Goal: Check status: Check status

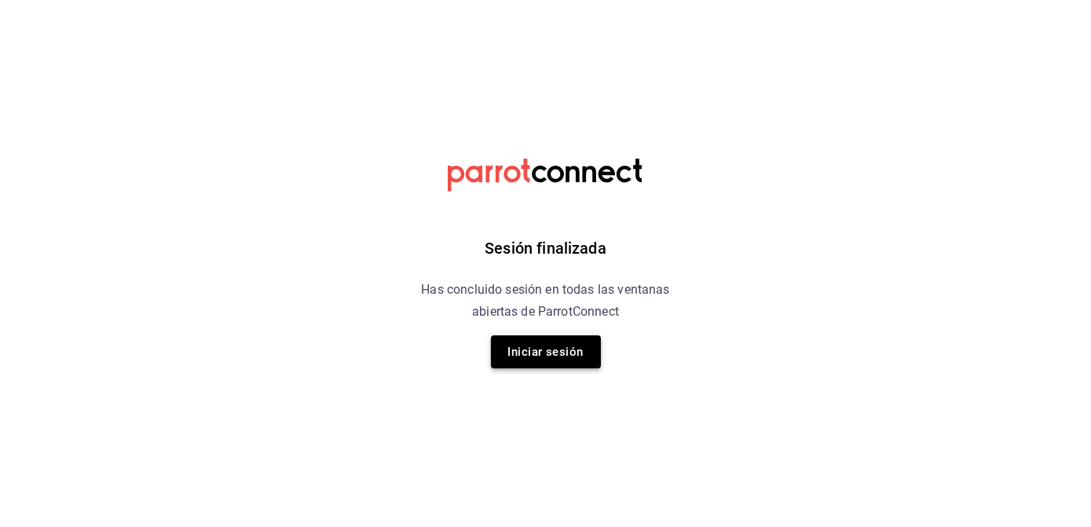
click at [532, 346] on button "Iniciar sesión" at bounding box center [546, 351] width 110 height 33
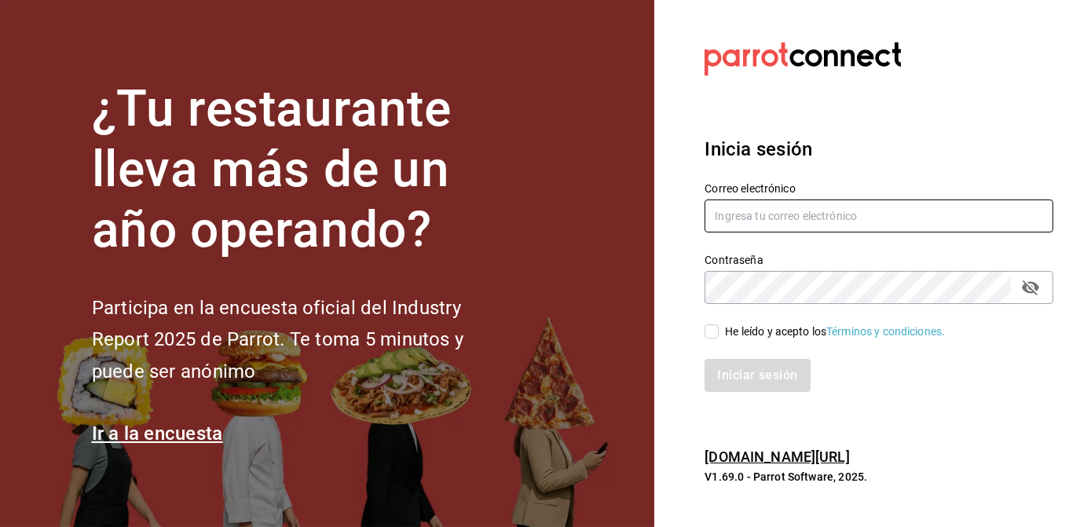
type input "jorge@elminutito.com"
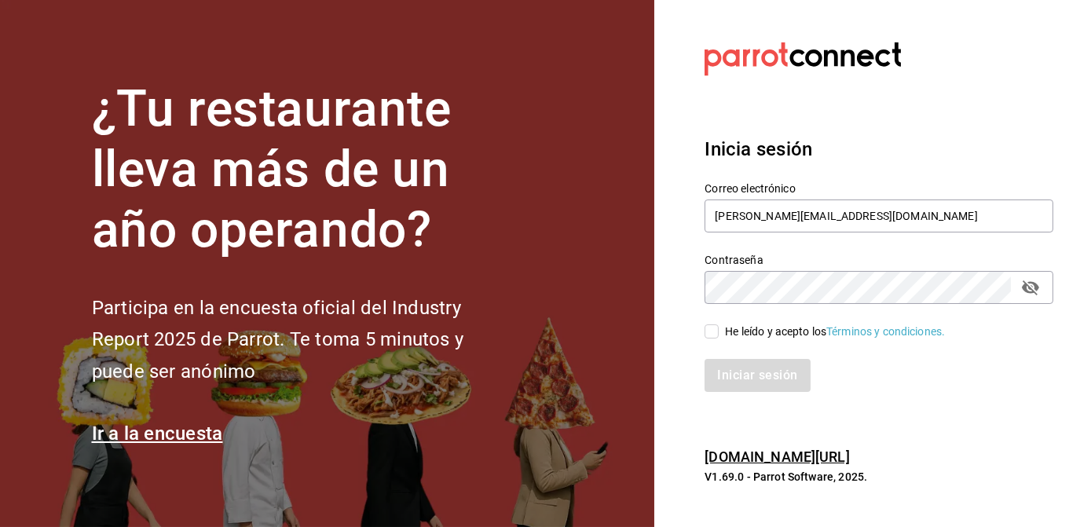
click at [710, 333] on input "He leído y acepto los Términos y condiciones." at bounding box center [712, 331] width 14 height 14
checkbox input "true"
click at [738, 381] on button "Iniciar sesión" at bounding box center [758, 375] width 107 height 33
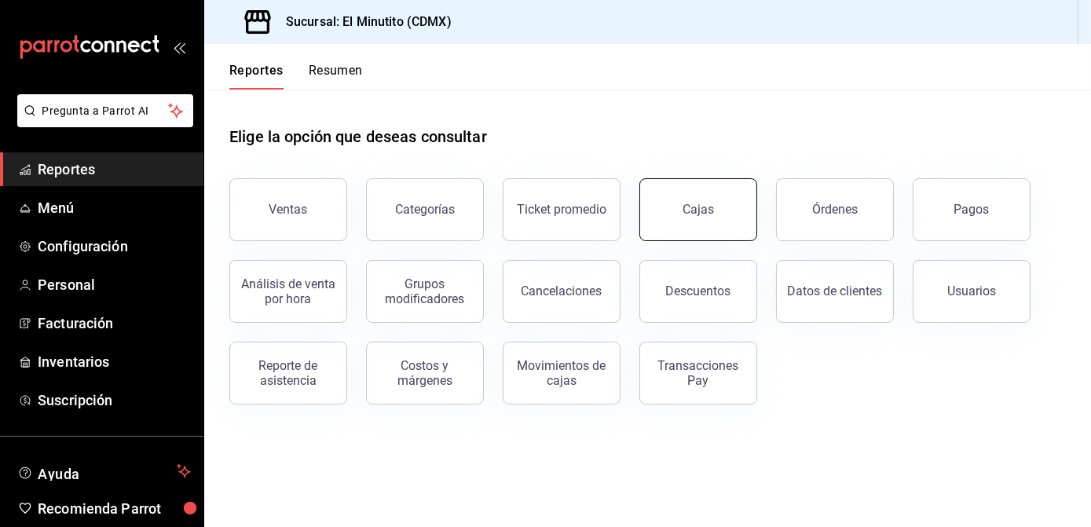
click at [705, 200] on button "Cajas" at bounding box center [698, 209] width 118 height 63
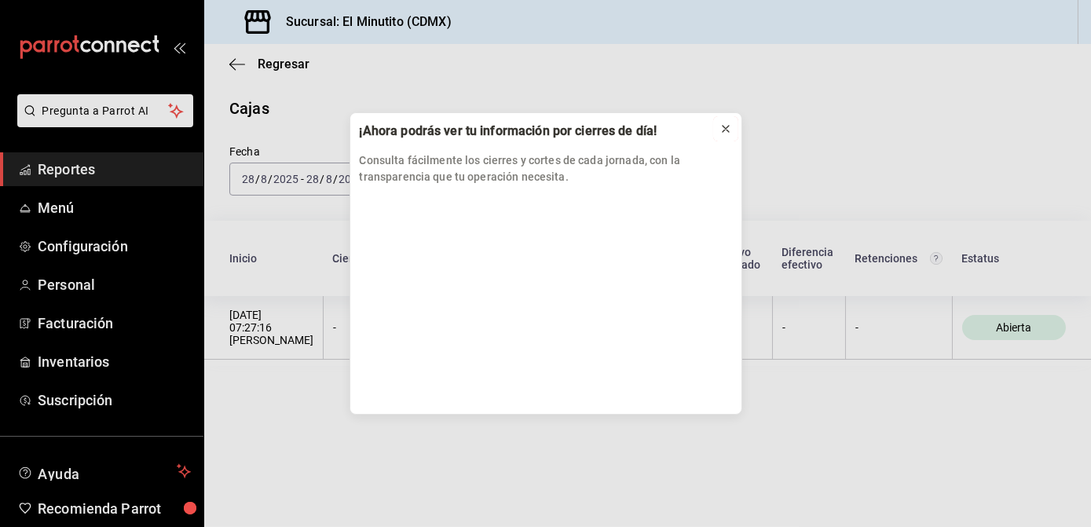
click at [727, 126] on icon at bounding box center [726, 129] width 13 height 13
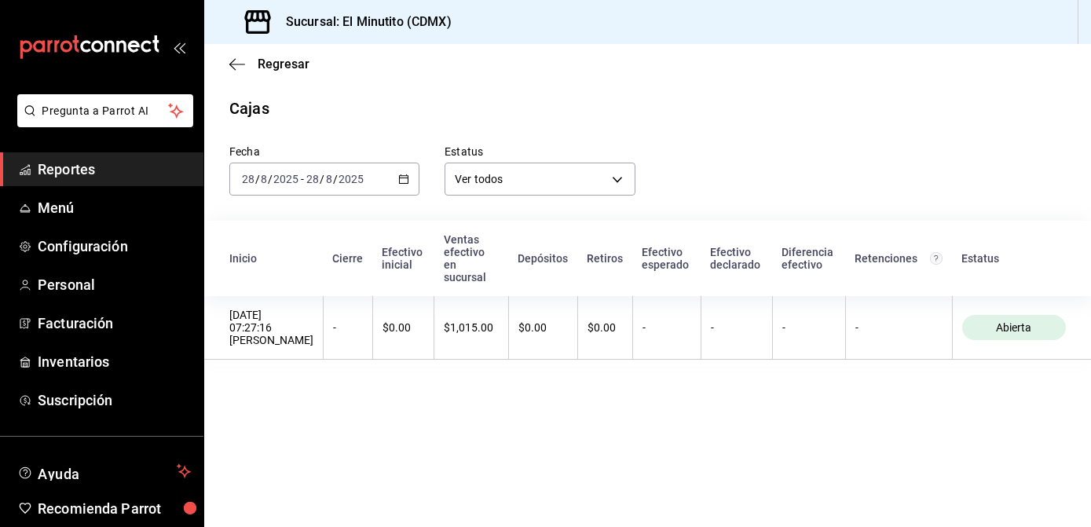
click at [402, 175] on icon "button" at bounding box center [403, 179] width 11 height 11
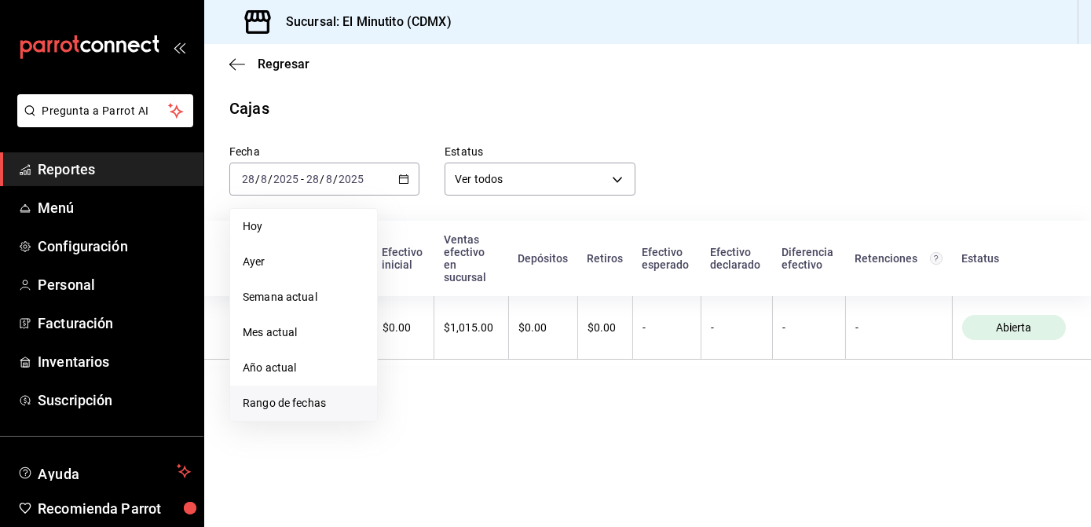
click at [303, 405] on span "Rango de fechas" at bounding box center [304, 403] width 122 height 16
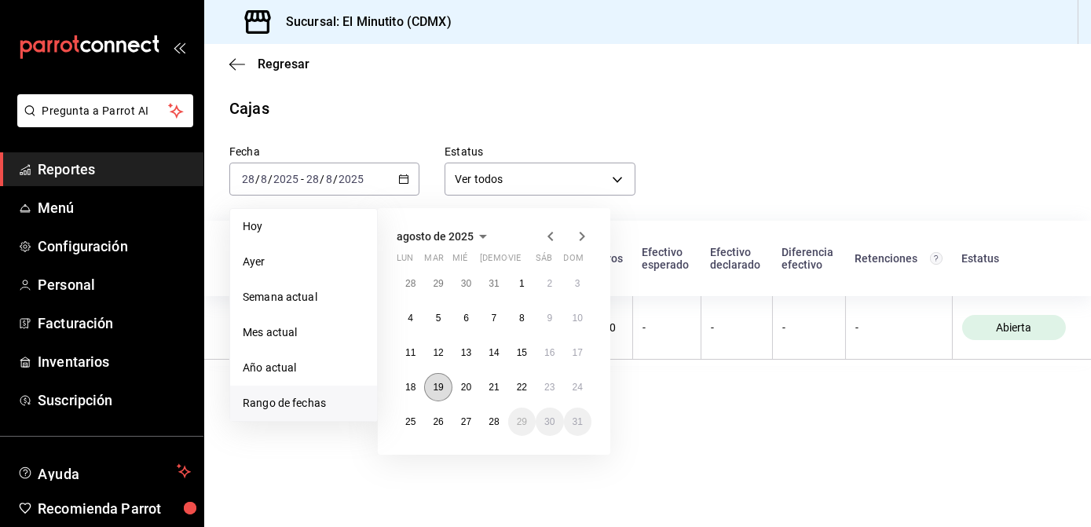
click at [445, 390] on button "19" at bounding box center [437, 387] width 27 height 28
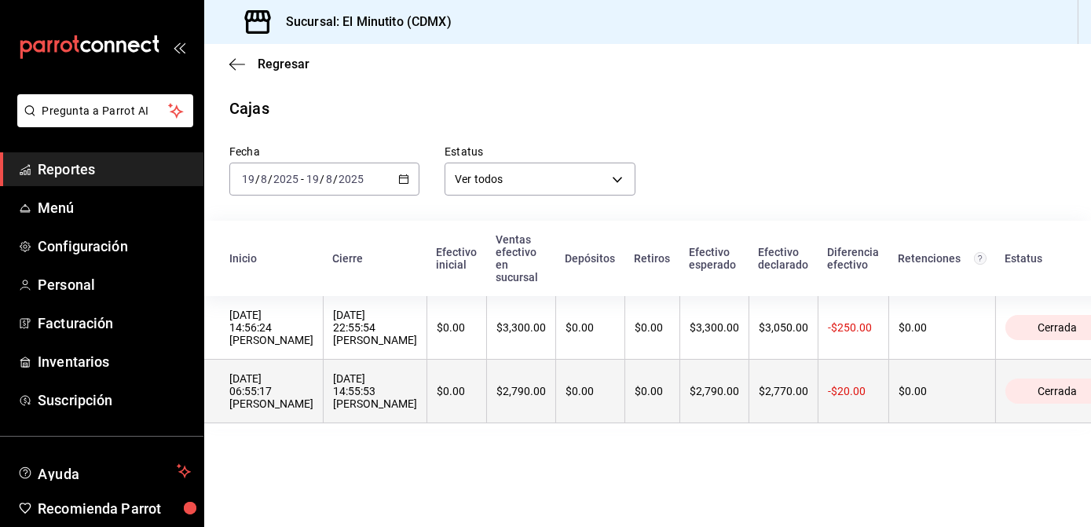
click at [926, 382] on th "$0.00" at bounding box center [942, 392] width 107 height 64
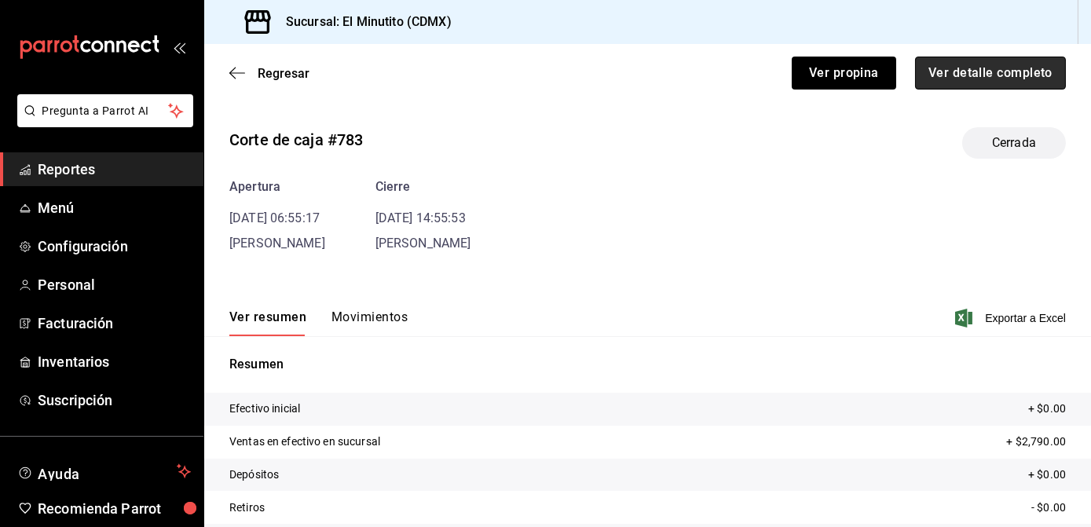
click at [966, 71] on button "Ver detalle completo" at bounding box center [990, 73] width 151 height 33
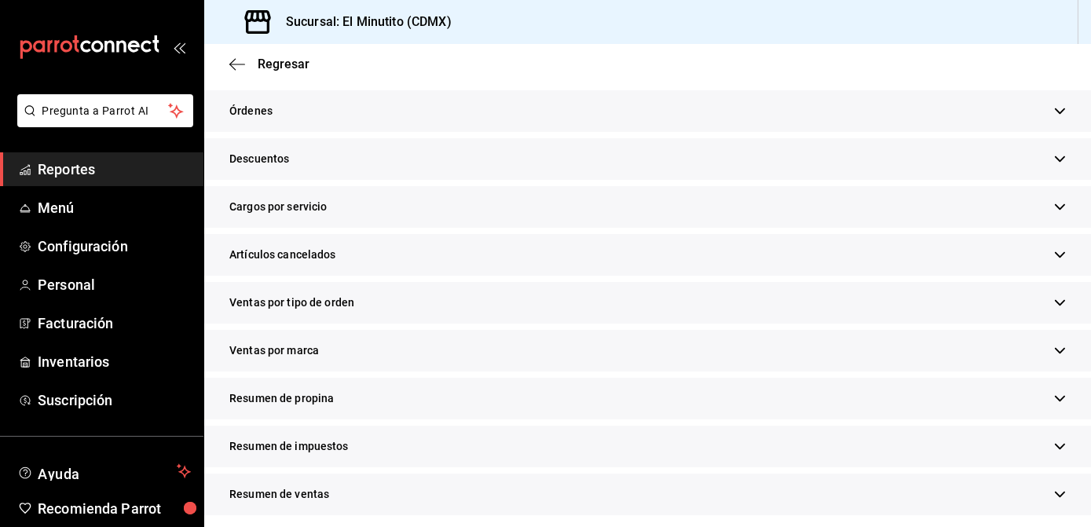
scroll to position [498, 0]
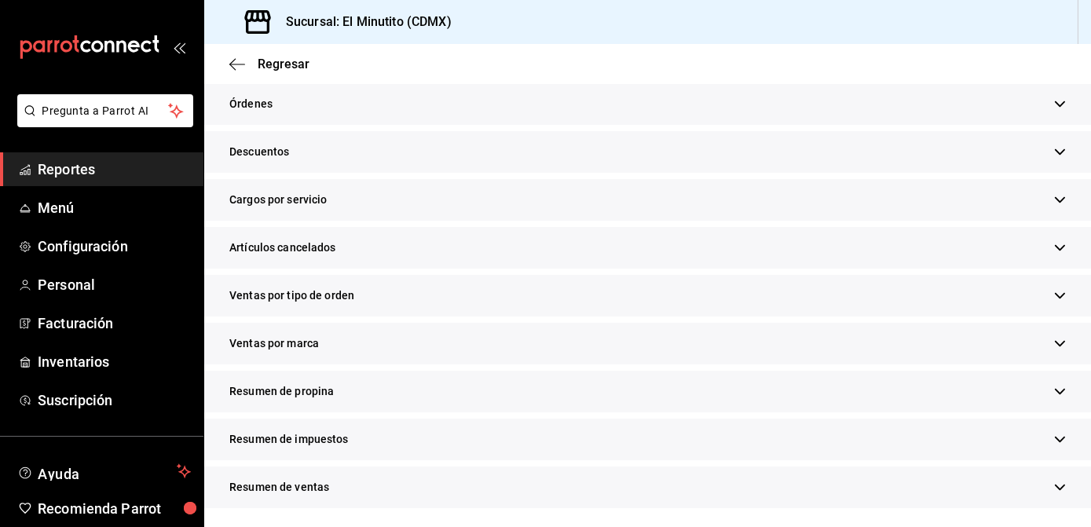
click at [1047, 401] on div "Resumen de propina" at bounding box center [647, 392] width 887 height 42
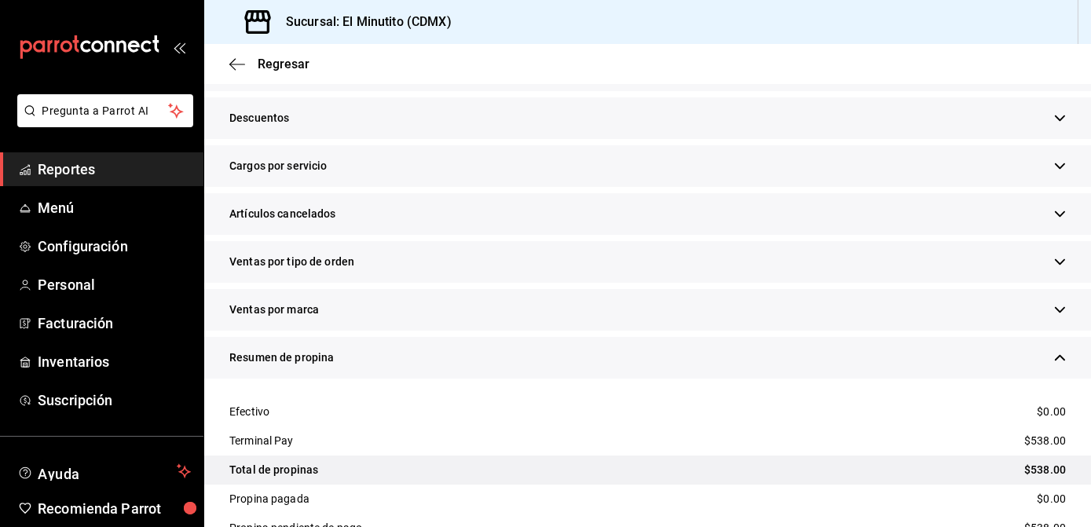
scroll to position [535, 0]
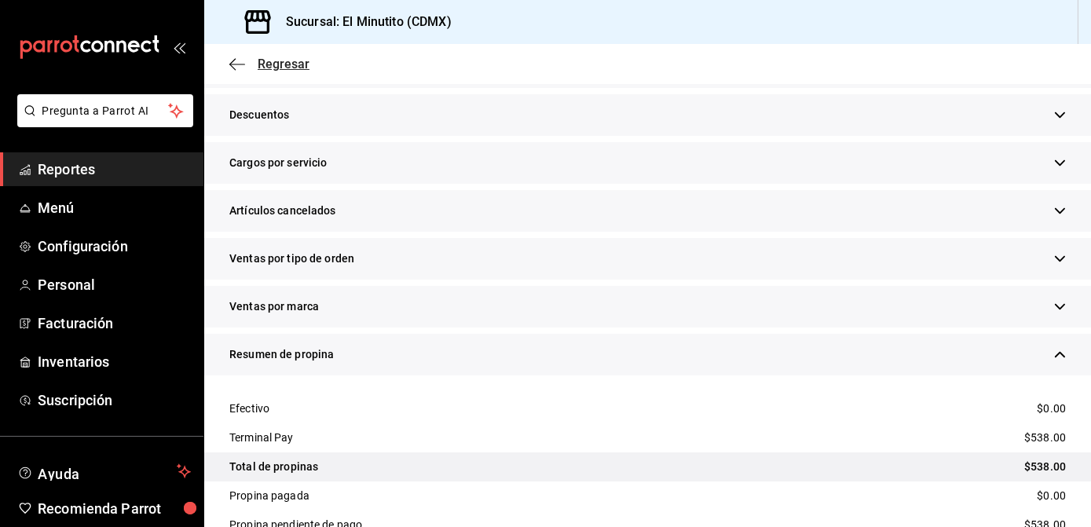
click at [277, 71] on span "Regresar" at bounding box center [284, 64] width 52 height 15
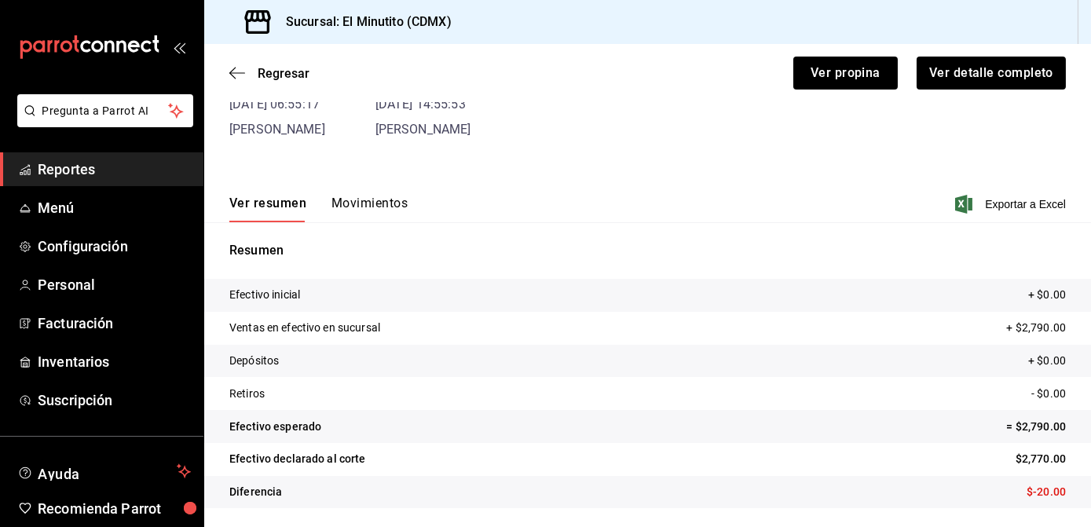
scroll to position [114, 0]
click at [277, 71] on span "Regresar" at bounding box center [284, 73] width 52 height 15
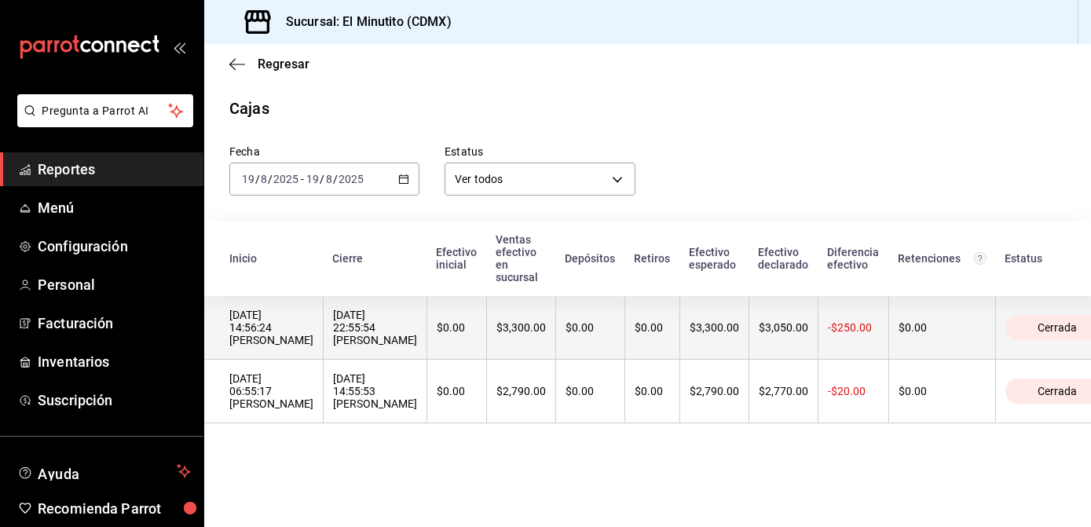
click at [394, 338] on div "19/08/2025 22:55:54 Caja Min" at bounding box center [375, 328] width 84 height 38
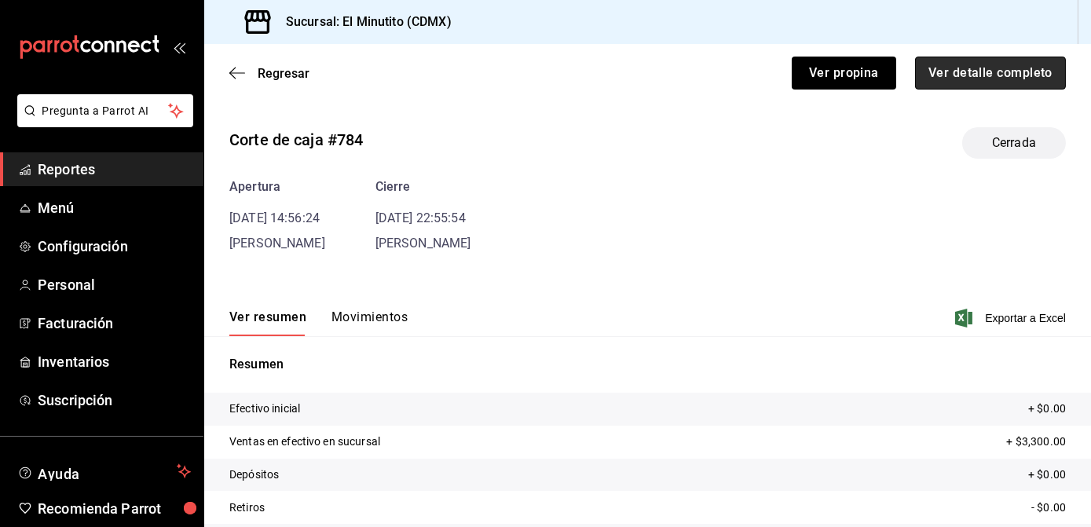
click at [984, 72] on button "Ver detalle completo" at bounding box center [990, 73] width 151 height 33
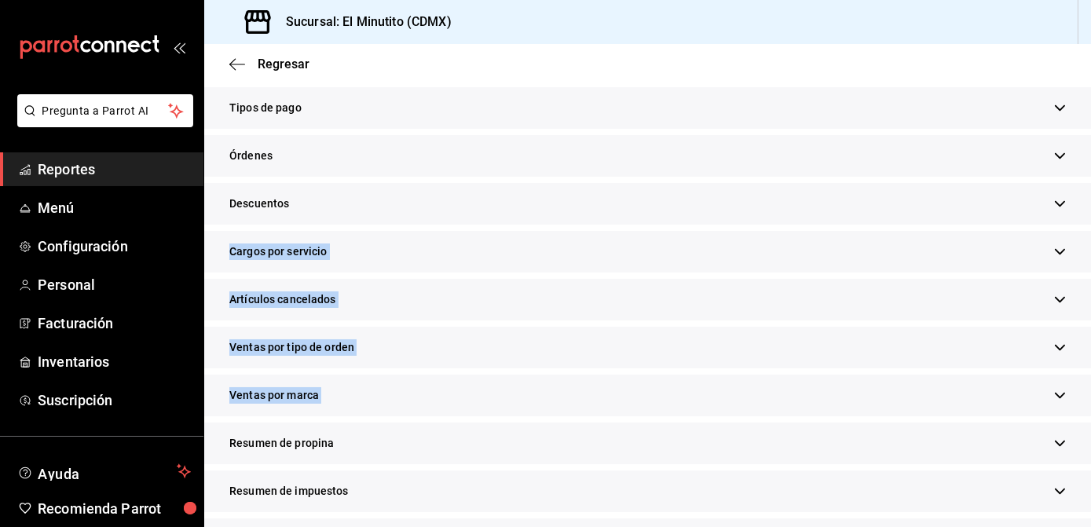
scroll to position [456, 0]
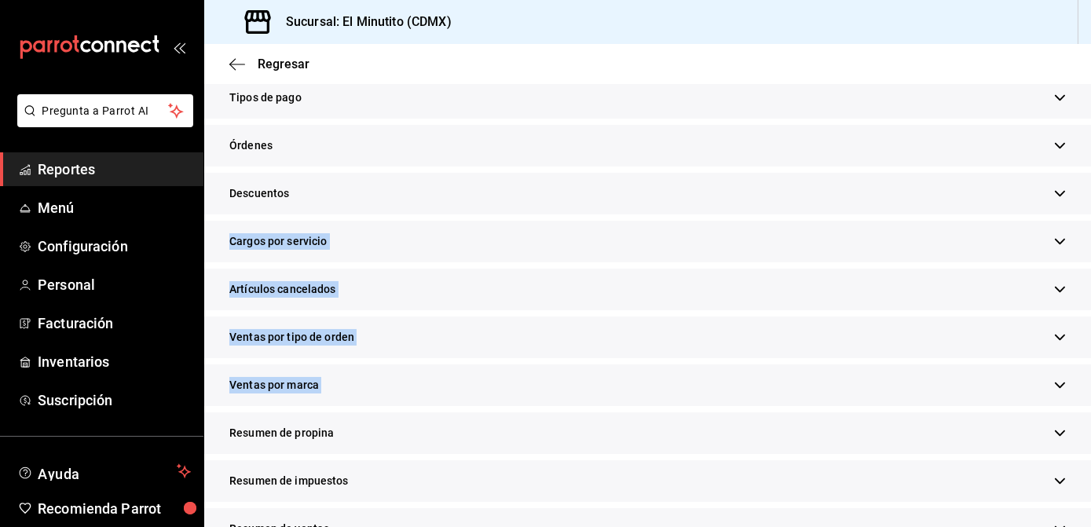
drag, startPoint x: 1090, startPoint y: 325, endPoint x: 1090, endPoint y: 380, distance: 55.0
click at [1090, 380] on div "Regresar Cajas El Minutito (CDMX) Corte de caja #784 Apertura 19/08/25 14:56:24…" at bounding box center [647, 285] width 887 height 483
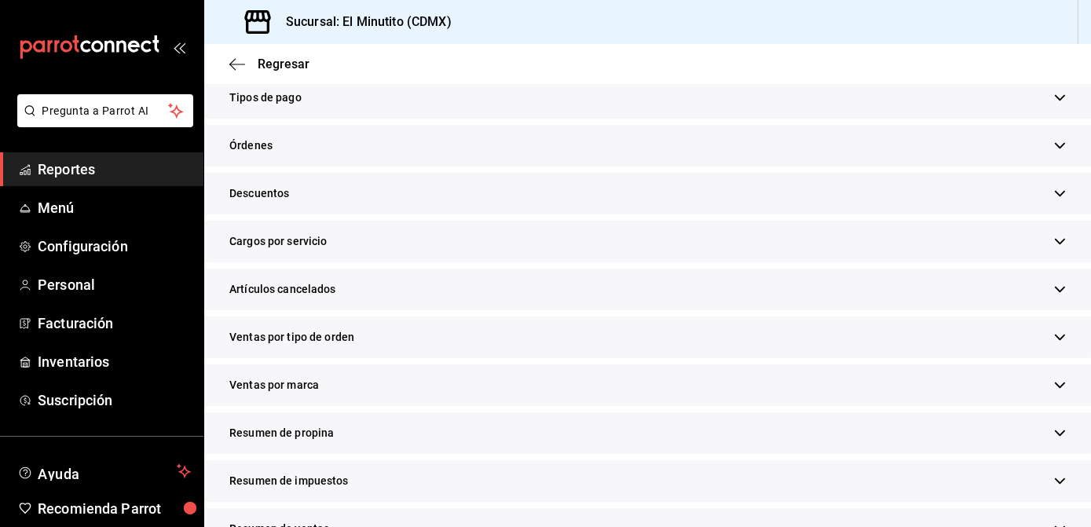
drag, startPoint x: 1090, startPoint y: 380, endPoint x: 1043, endPoint y: 433, distance: 71.2
click at [1043, 433] on div "Resumen de propina" at bounding box center [647, 433] width 887 height 42
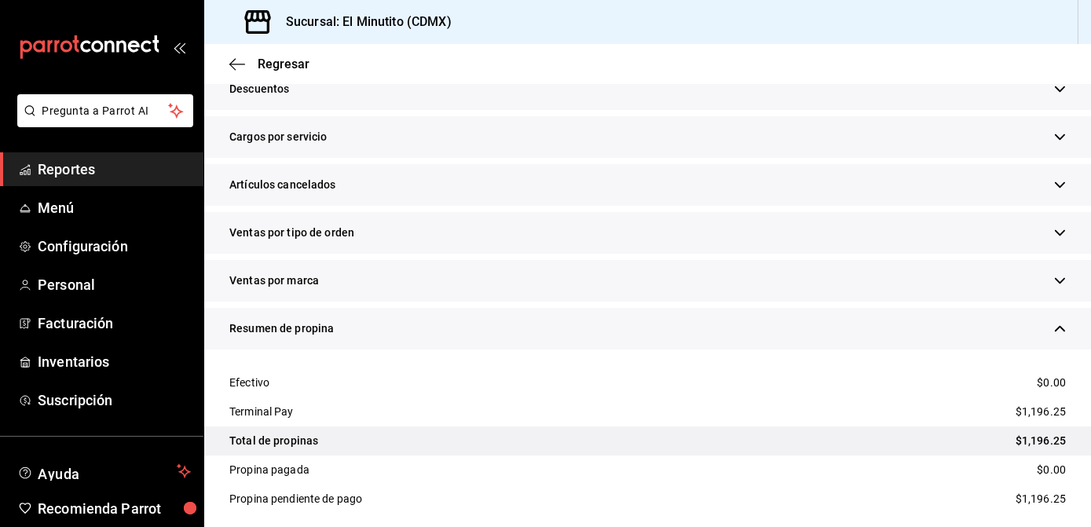
scroll to position [564, 0]
